Goal: Navigation & Orientation: Find specific page/section

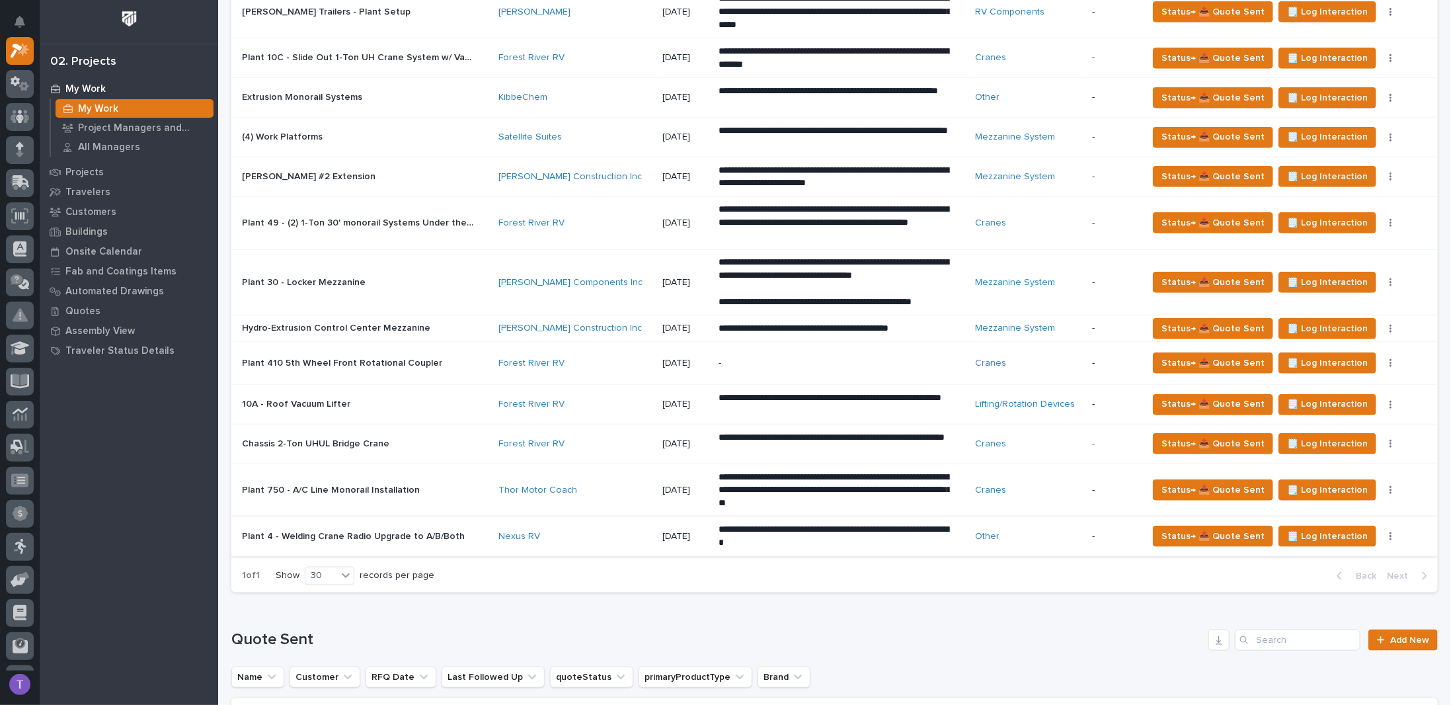
scroll to position [661, 0]
